Goal: Navigation & Orientation: Find specific page/section

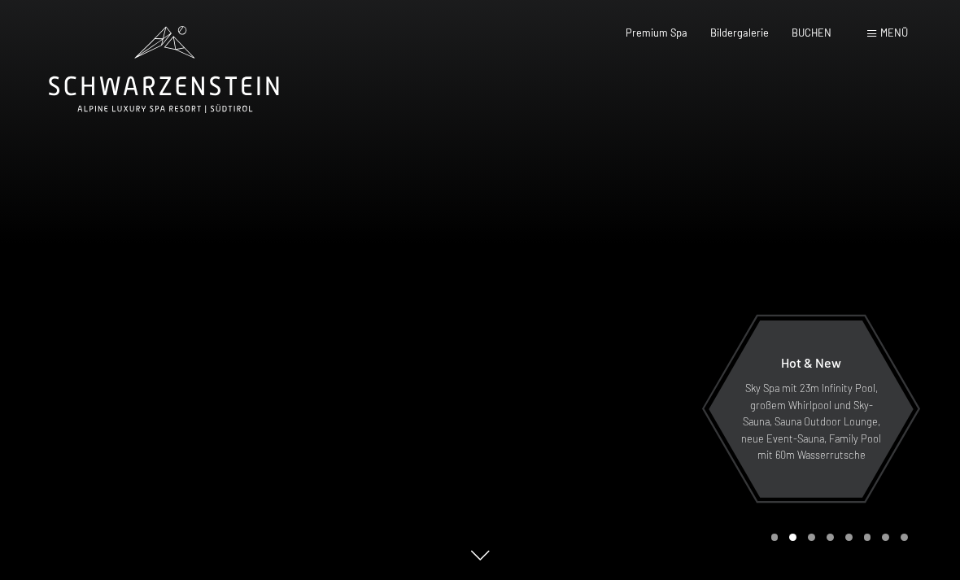
click at [588, 384] on div at bounding box center [720, 290] width 480 height 580
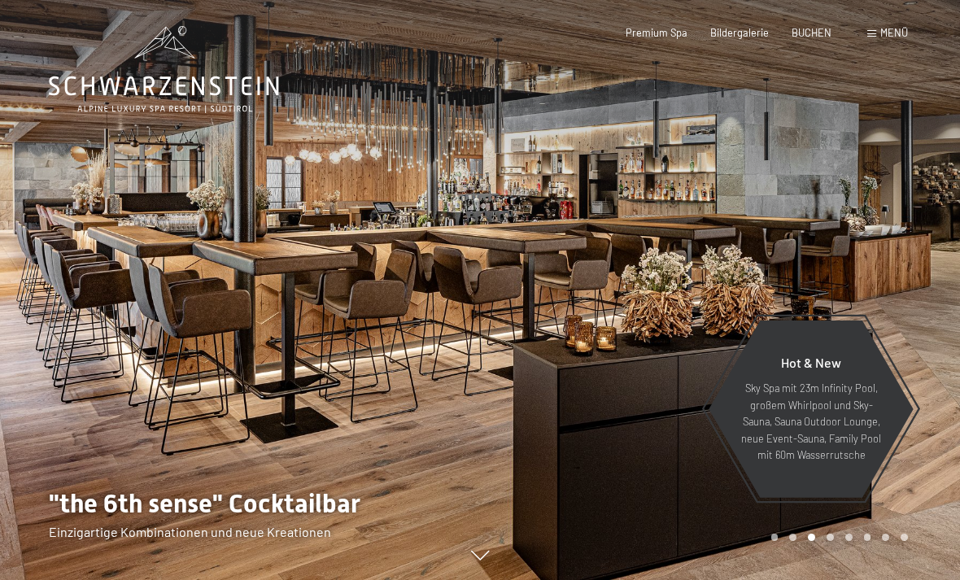
click at [599, 386] on div at bounding box center [720, 290] width 480 height 580
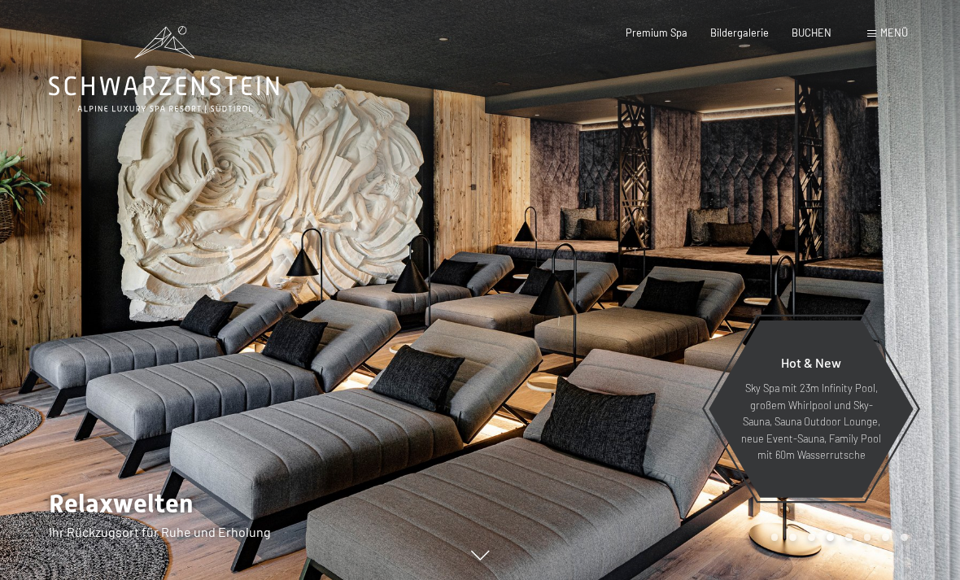
click at [599, 385] on div at bounding box center [720, 290] width 480 height 580
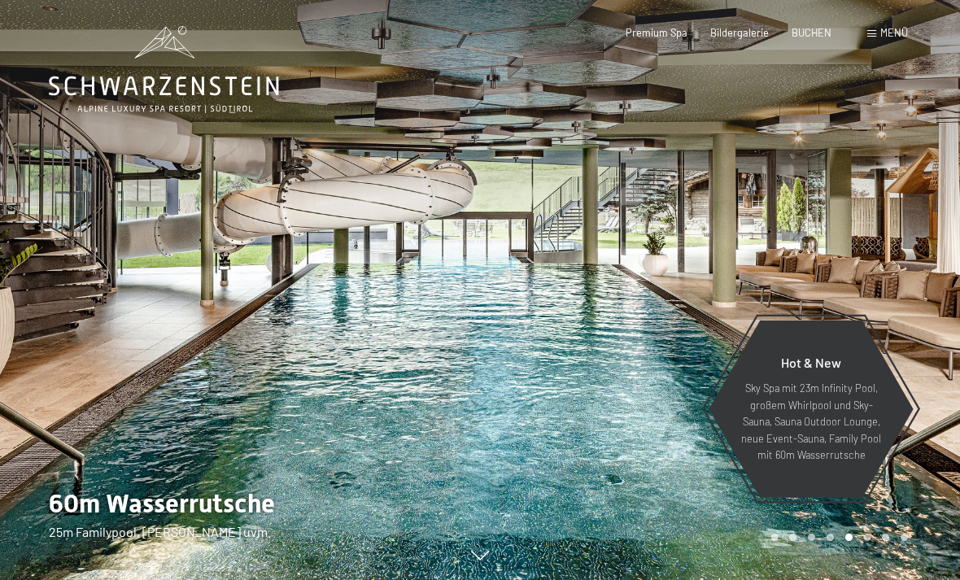
click at [599, 385] on div at bounding box center [720, 290] width 480 height 580
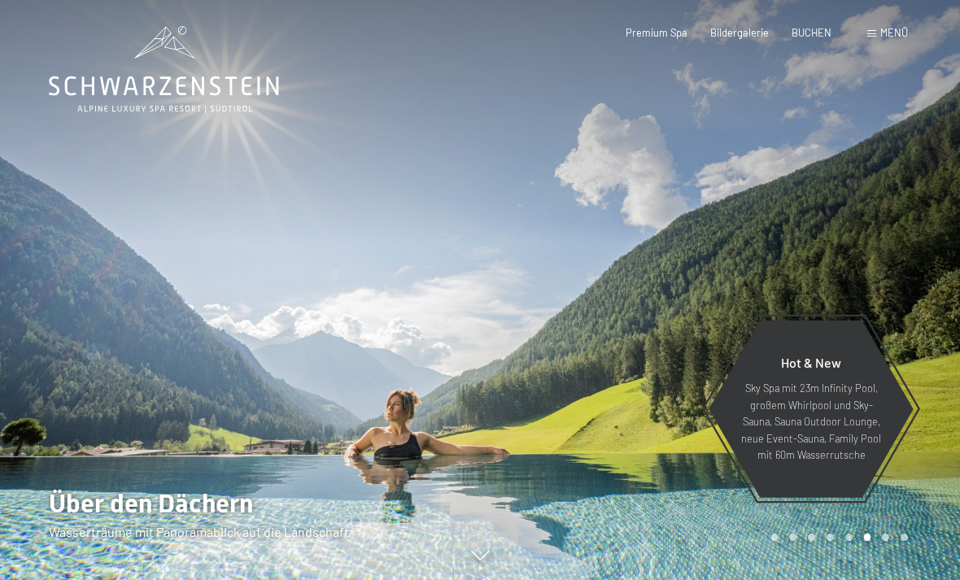
click at [599, 385] on div at bounding box center [720, 290] width 480 height 580
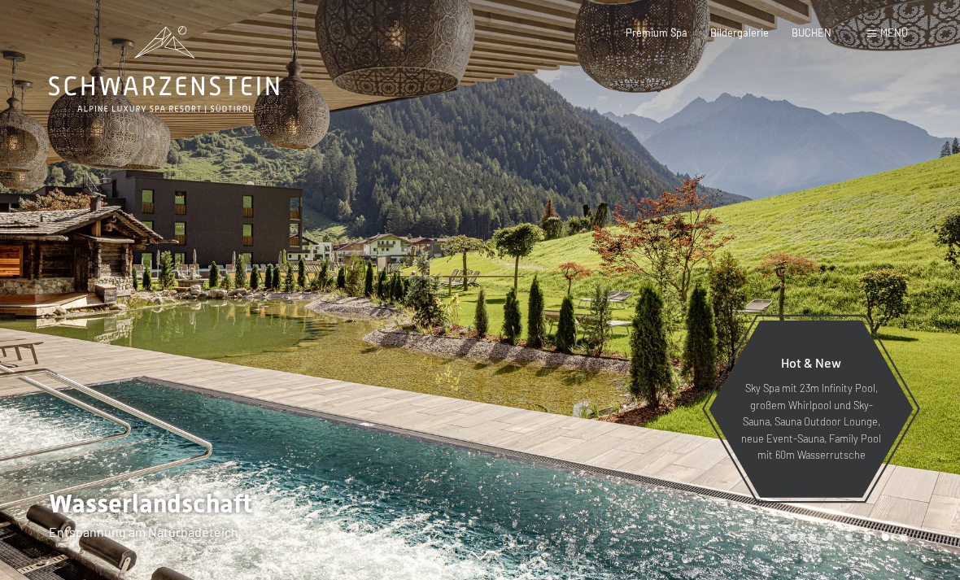
click at [599, 385] on div at bounding box center [720, 290] width 480 height 580
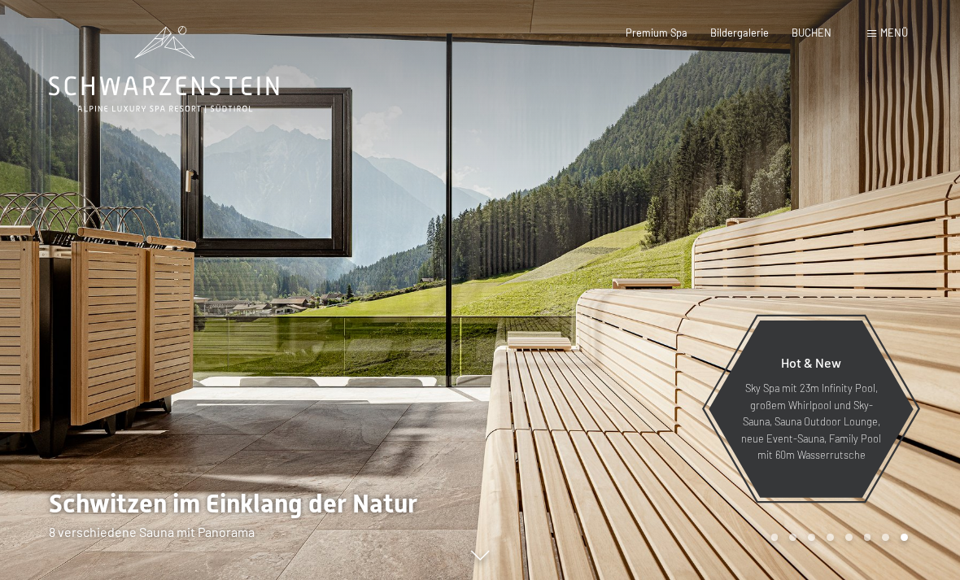
click at [599, 385] on div at bounding box center [720, 290] width 480 height 580
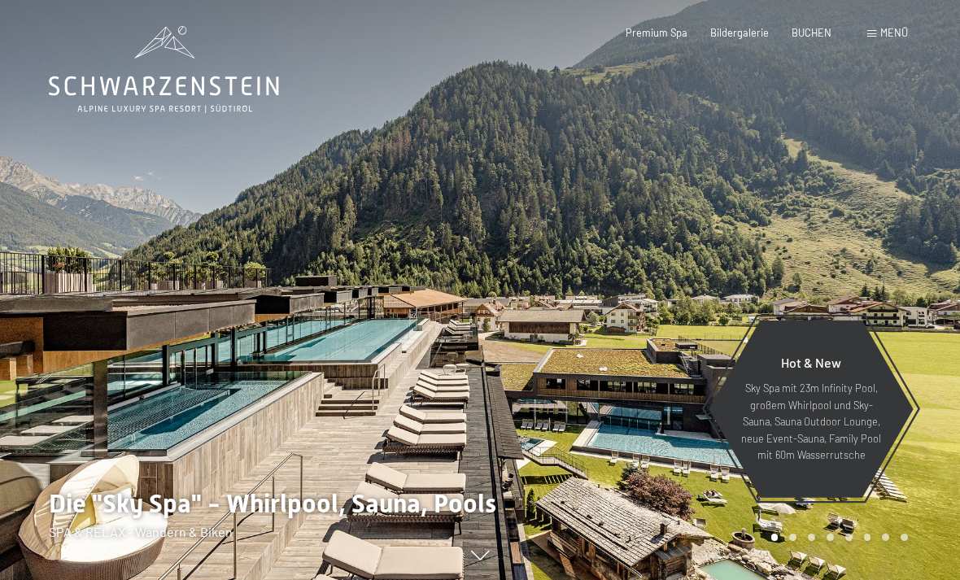
click at [599, 385] on div at bounding box center [720, 290] width 480 height 580
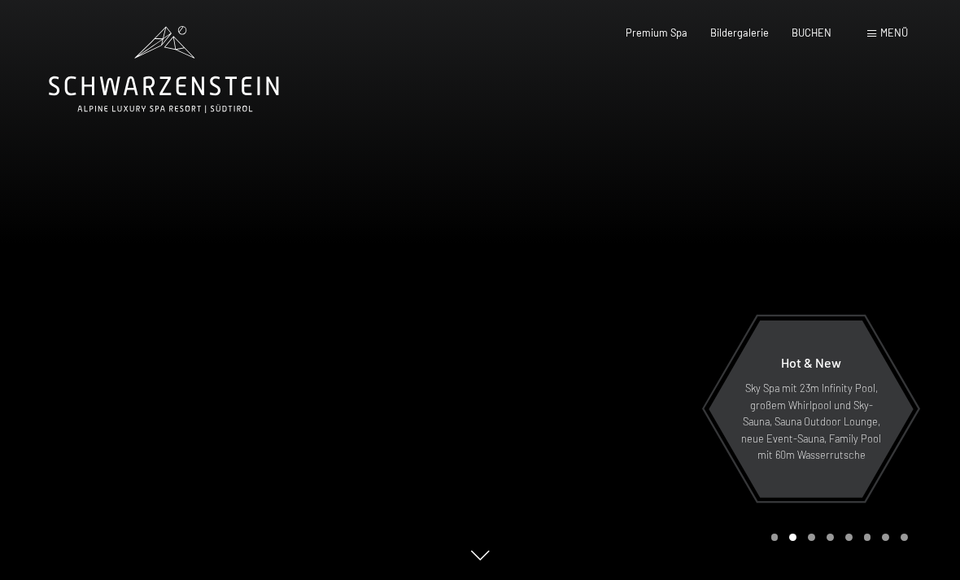
click at [599, 385] on div at bounding box center [720, 290] width 480 height 580
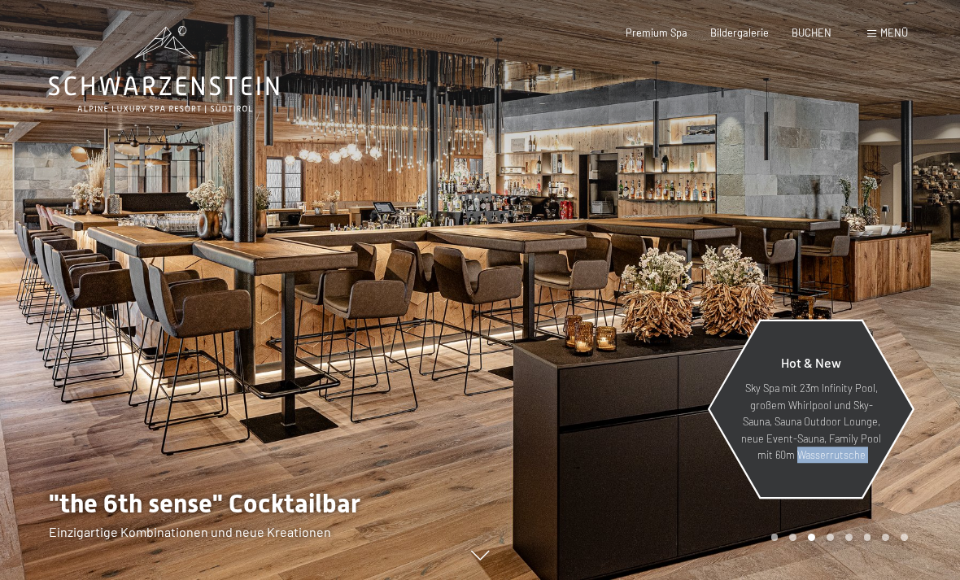
click at [776, 463] on p "Sky Spa mit 23m Infinity Pool, großem Whirlpool und Sky-Sauna, Sauna Outdoor Lo…" at bounding box center [811, 421] width 142 height 83
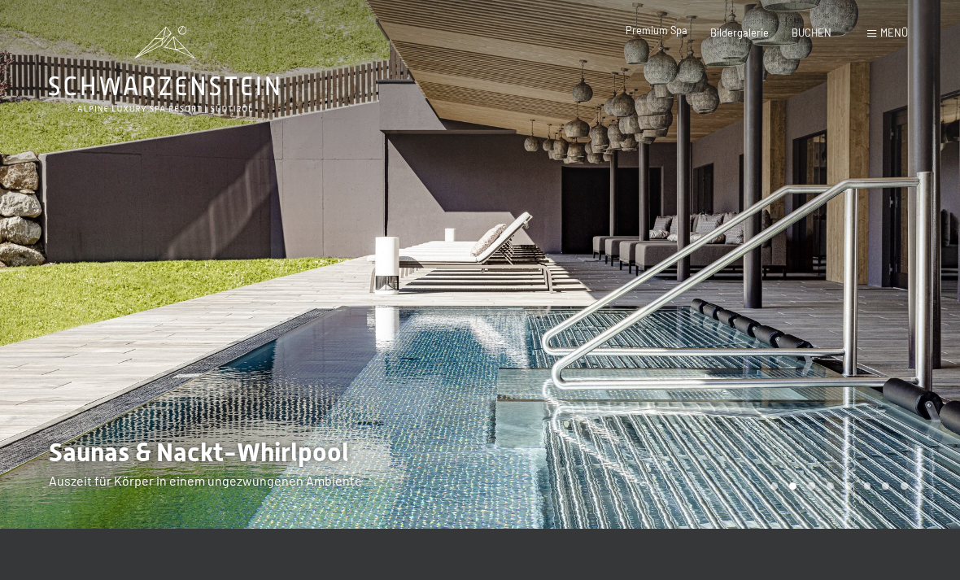
click at [657, 34] on span "Premium Spa" at bounding box center [656, 30] width 62 height 13
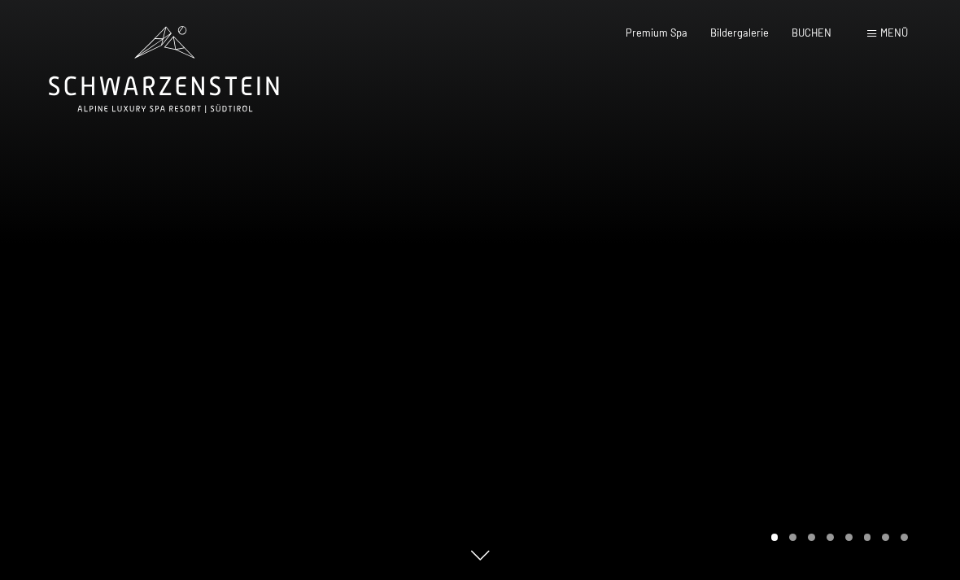
click at [566, 210] on div at bounding box center [720, 290] width 480 height 580
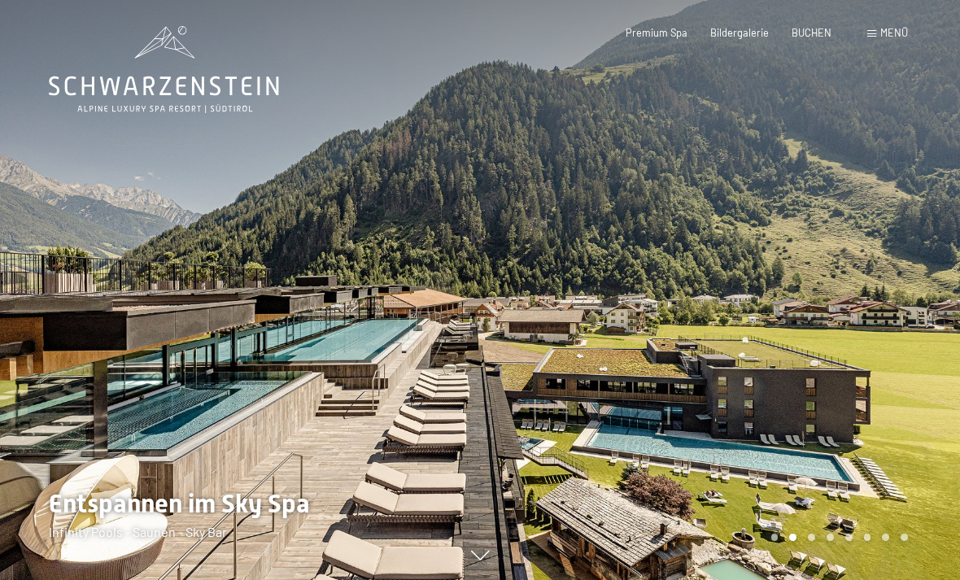
click at [207, 564] on div at bounding box center [240, 290] width 480 height 580
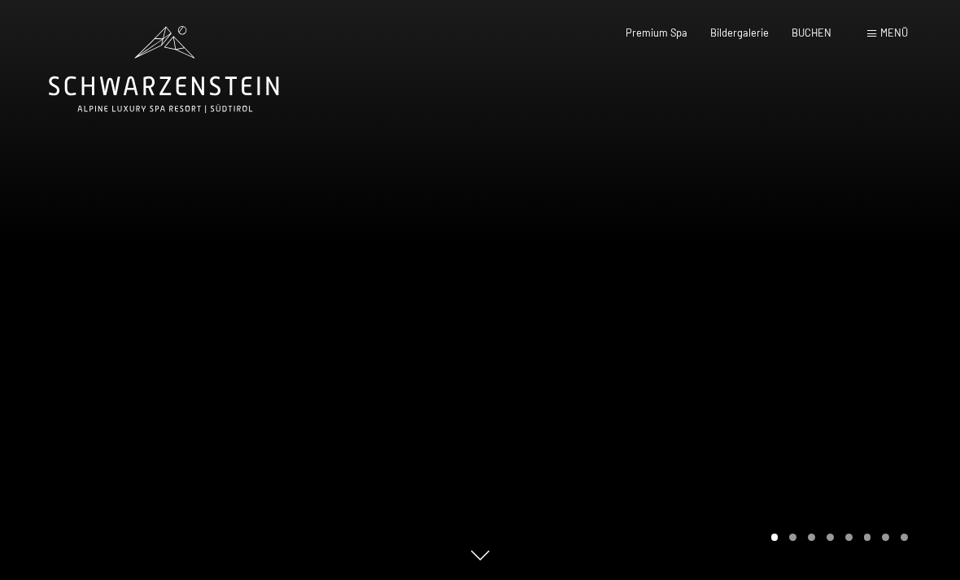
click at [204, 203] on div at bounding box center [240, 290] width 480 height 580
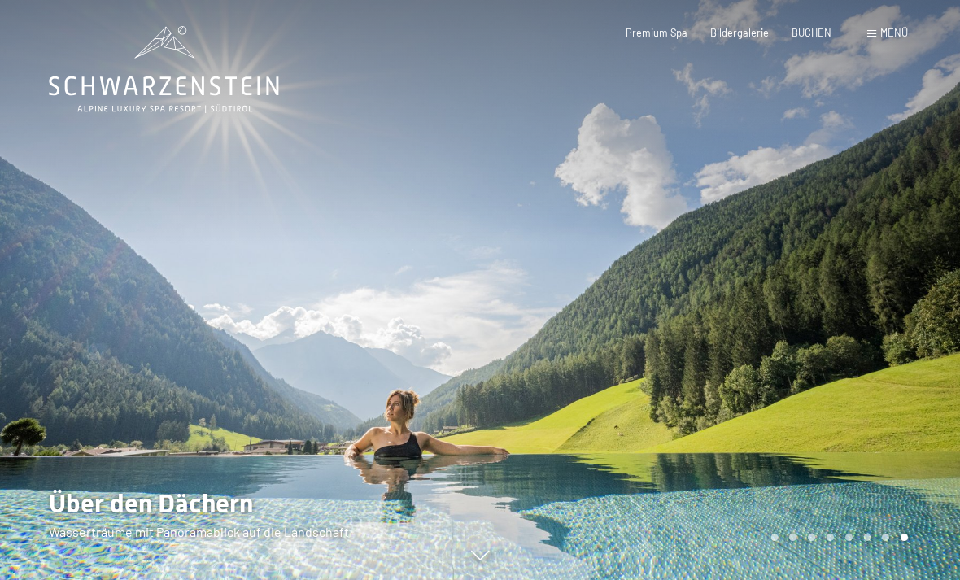
click at [871, 41] on div "Buchen Anfragen Premium Spa Bildergalerie BUCHEN Menü DE IT EN Gutschein Bilder…" at bounding box center [743, 33] width 329 height 15
click at [883, 26] on div "Buchen Anfragen Premium Spa Bildergalerie BUCHEN Menü DE IT EN Gutschein Bilder…" at bounding box center [743, 33] width 329 height 15
click at [883, 30] on span "Menü" at bounding box center [894, 32] width 28 height 13
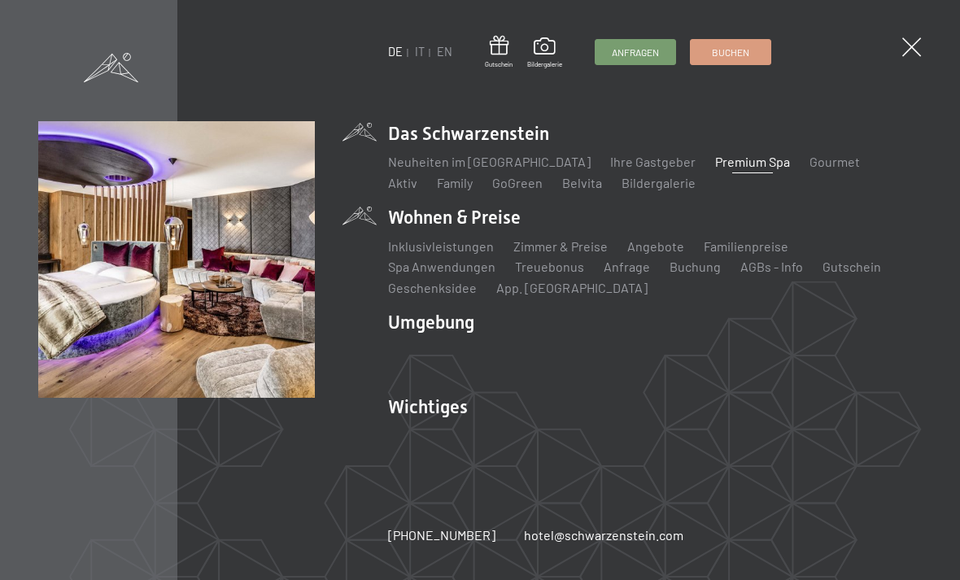
click at [454, 222] on li "Wohnen & Preise Inklusivleistungen Zimmer & Preise Liste Angebote Liste Familie…" at bounding box center [655, 251] width 534 height 92
click at [536, 290] on link "App. [GEOGRAPHIC_DATA]" at bounding box center [571, 287] width 151 height 15
click at [523, 288] on link "App. [GEOGRAPHIC_DATA]" at bounding box center [571, 287] width 151 height 15
